Goal: Navigation & Orientation: Find specific page/section

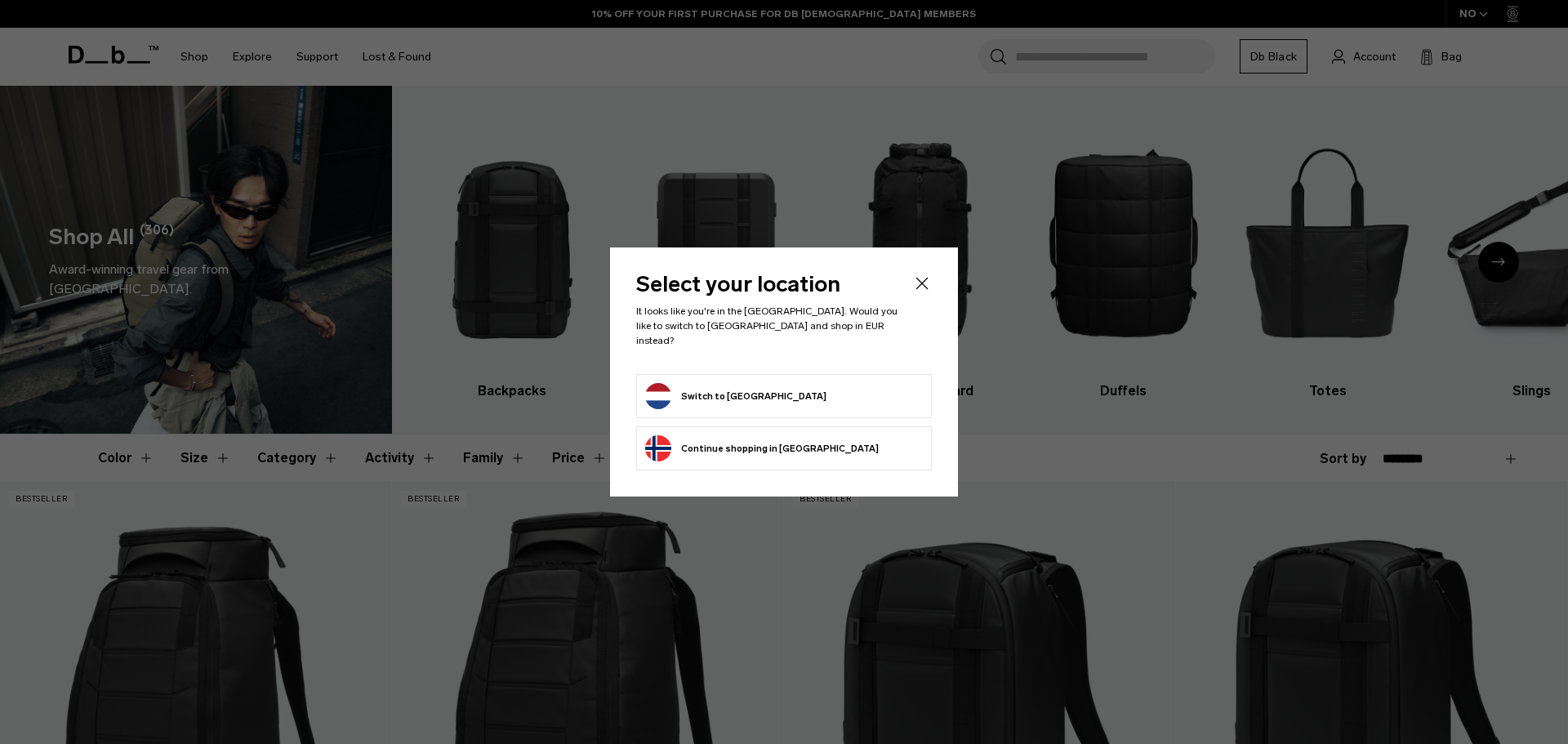
click at [707, 387] on button "Switch to Netherlands" at bounding box center [735, 396] width 181 height 26
click at [835, 390] on form "Switch to Netherlands" at bounding box center [783, 396] width 277 height 26
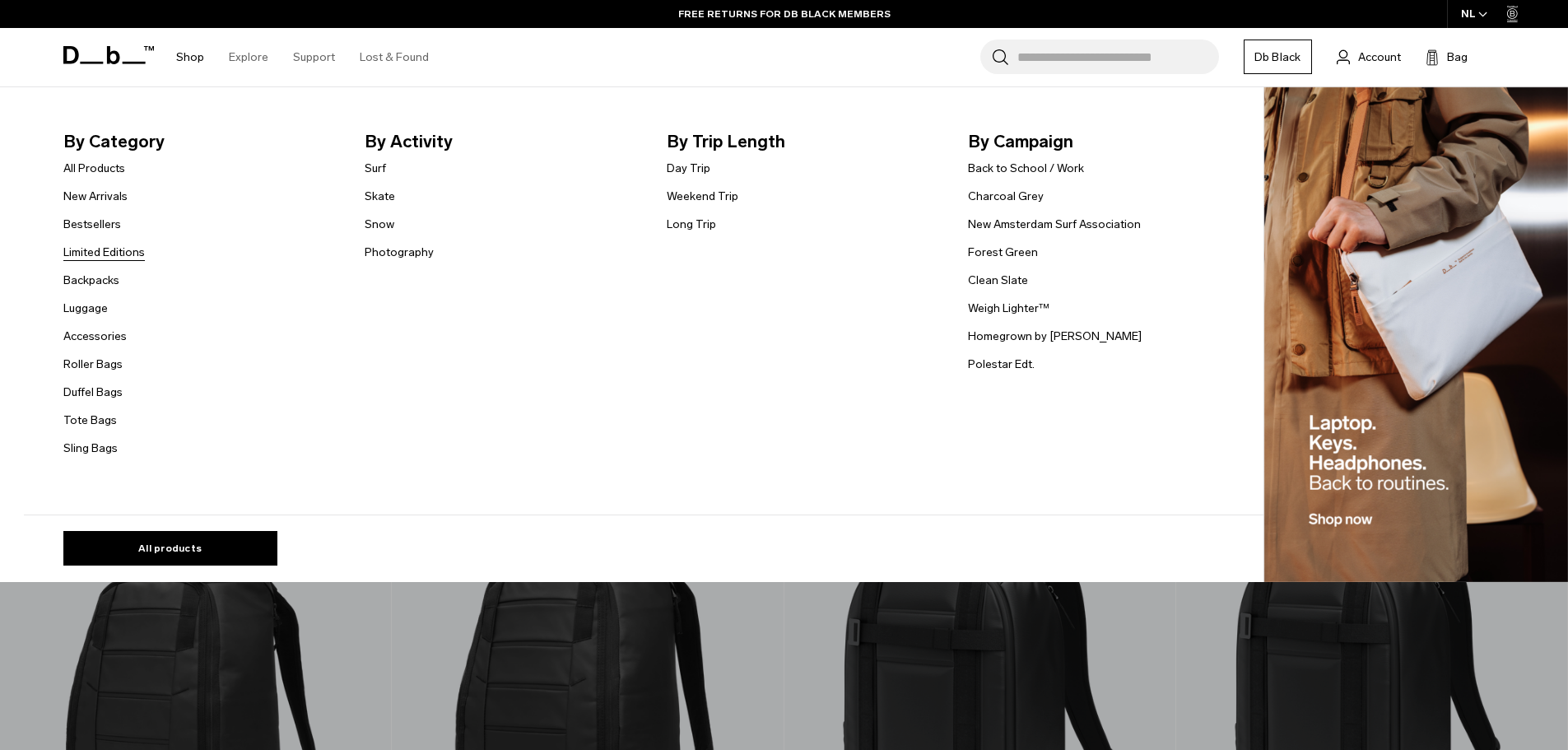
click at [93, 248] on link "Limited Editions" at bounding box center [104, 253] width 81 height 17
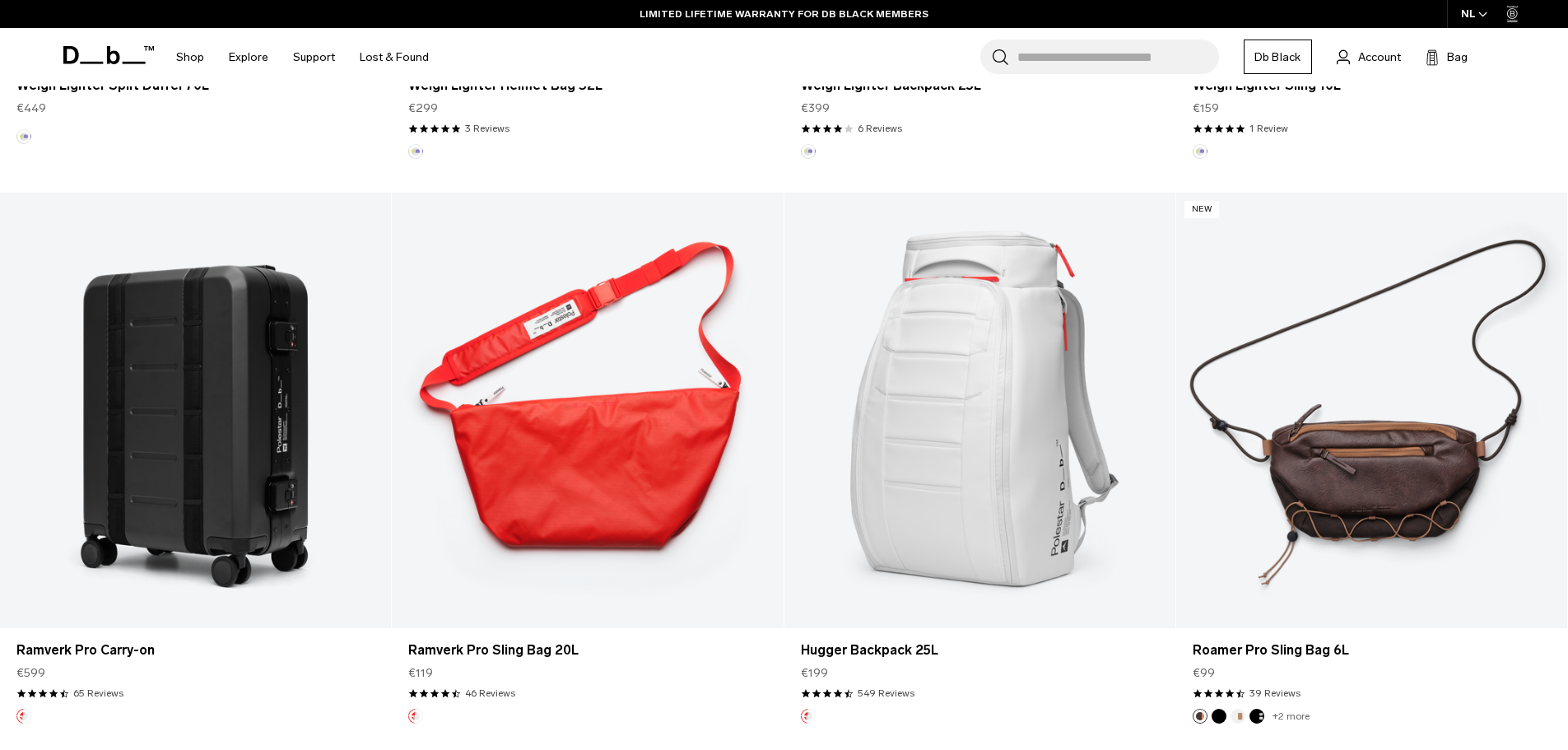
scroll to position [1975, 0]
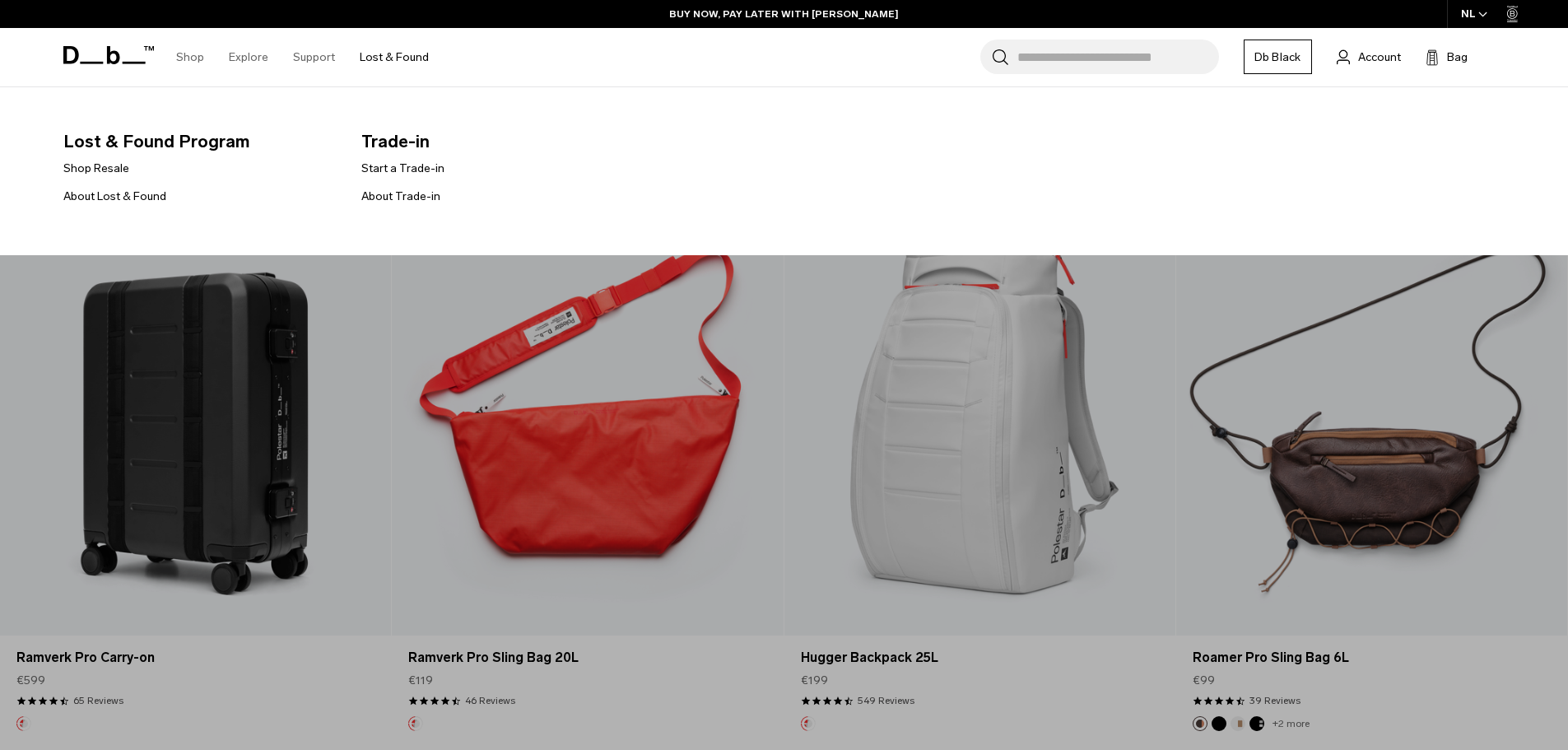
click at [379, 52] on link "Lost & Found" at bounding box center [395, 57] width 69 height 59
